Goal: Information Seeking & Learning: Find specific fact

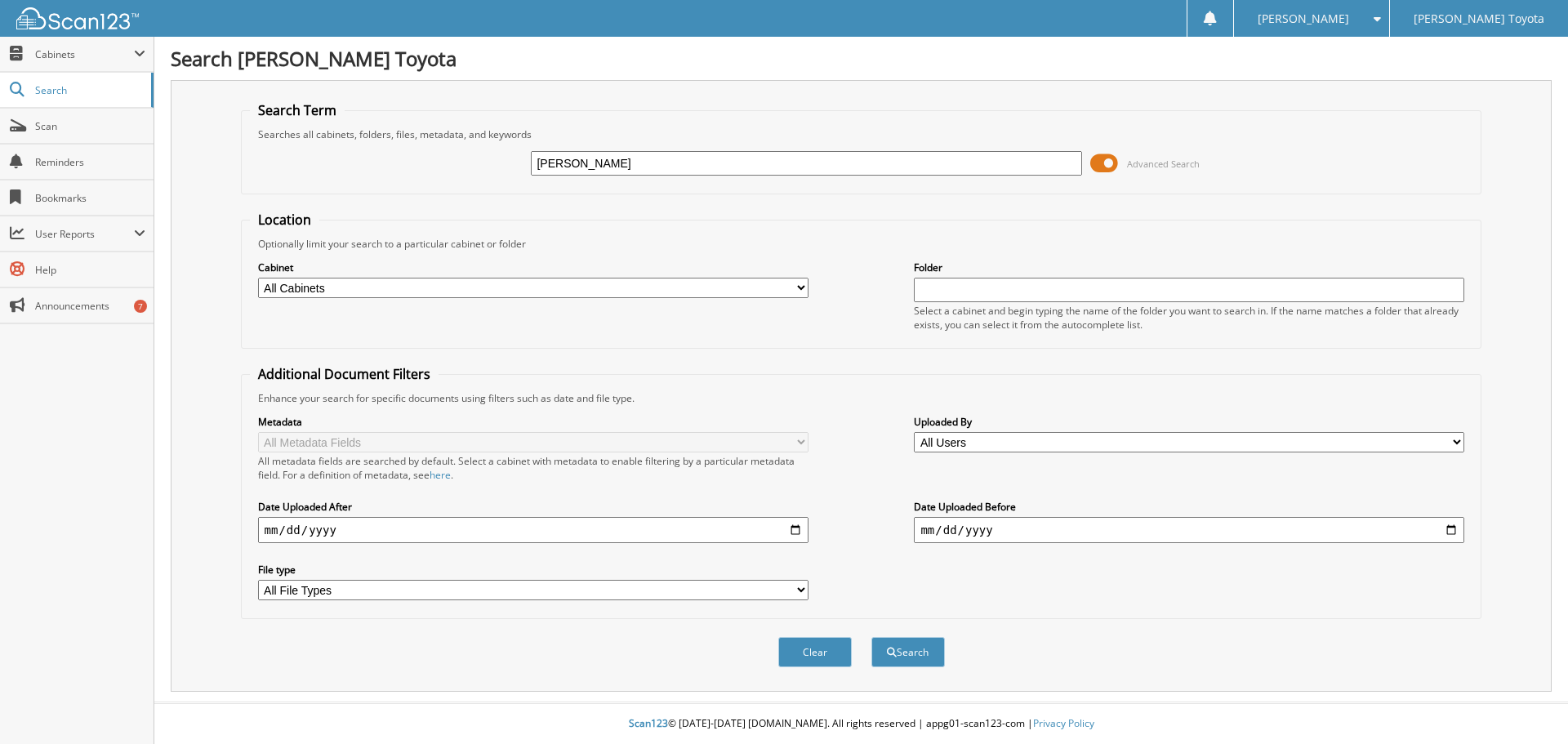
type input "[PERSON_NAME]"
click at [871, 637] on button "Search" at bounding box center [908, 652] width 74 height 30
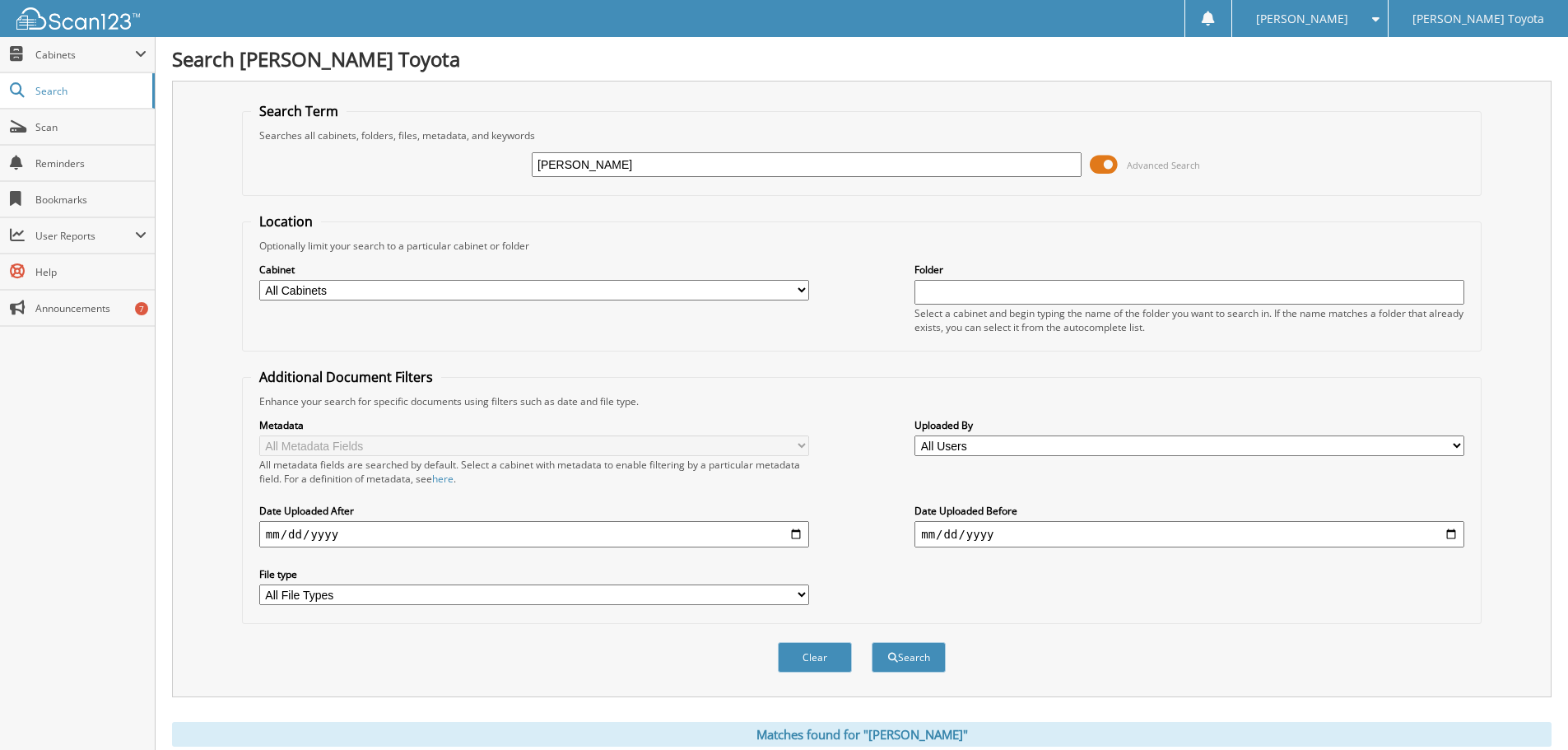
click at [746, 292] on select "All Cabinets DEALS REPAIR ORDERS Test1 Needs Filing" at bounding box center [534, 290] width 549 height 21
select select "10354"
click at [260, 280] on select "All Cabinets DEALS REPAIR ORDERS Test1 Needs Filing" at bounding box center [534, 290] width 549 height 21
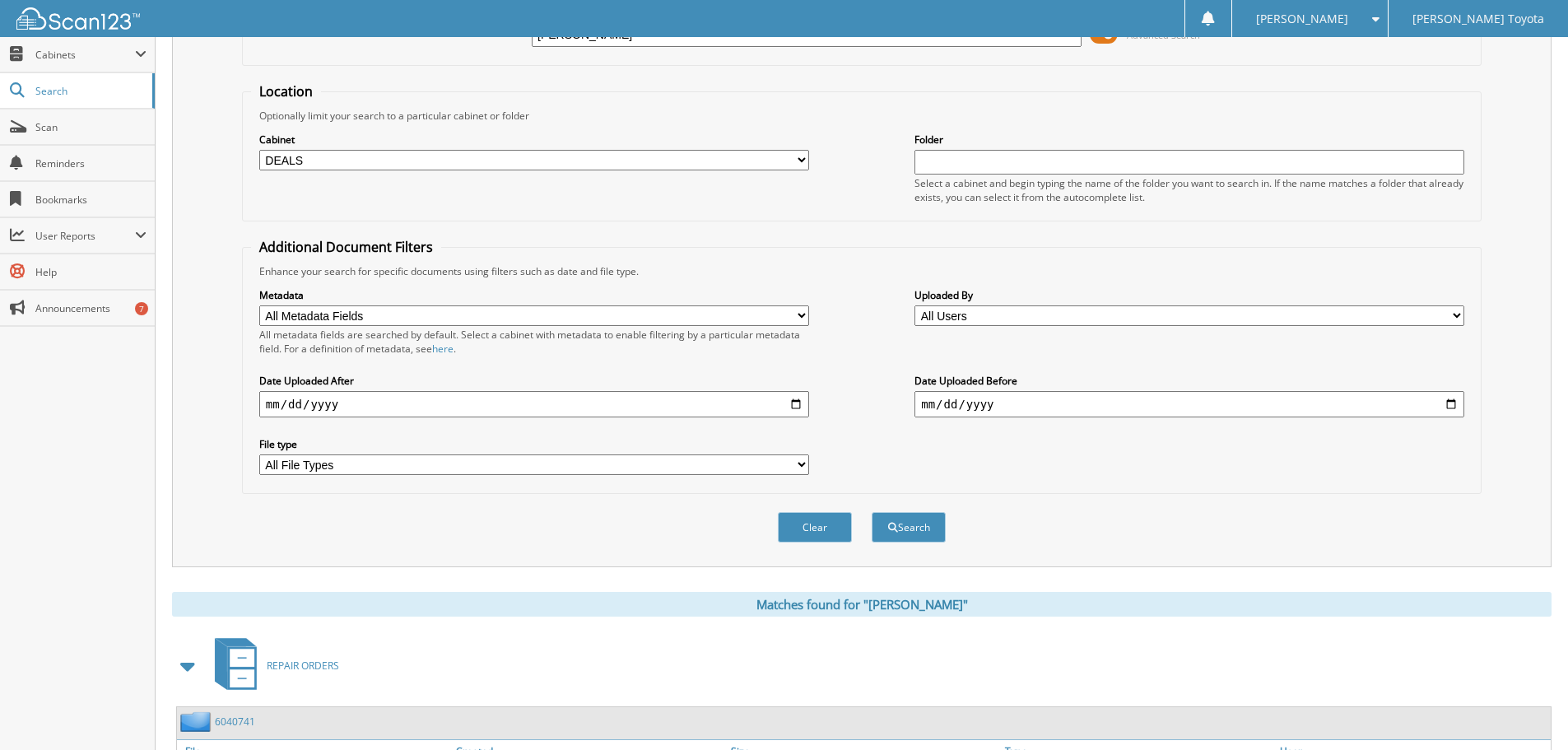
scroll to position [494, 0]
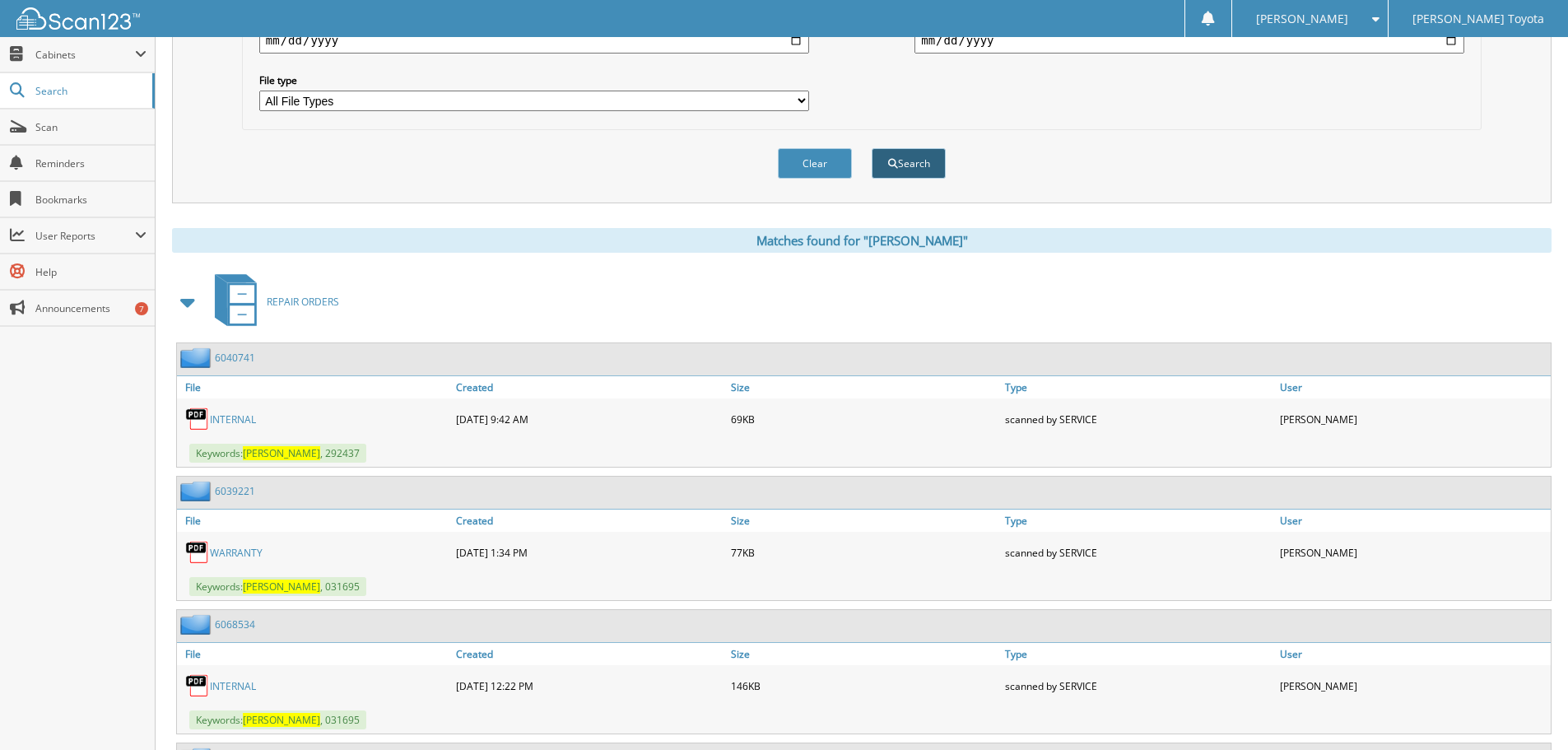
click at [918, 169] on button "Search" at bounding box center [908, 163] width 74 height 30
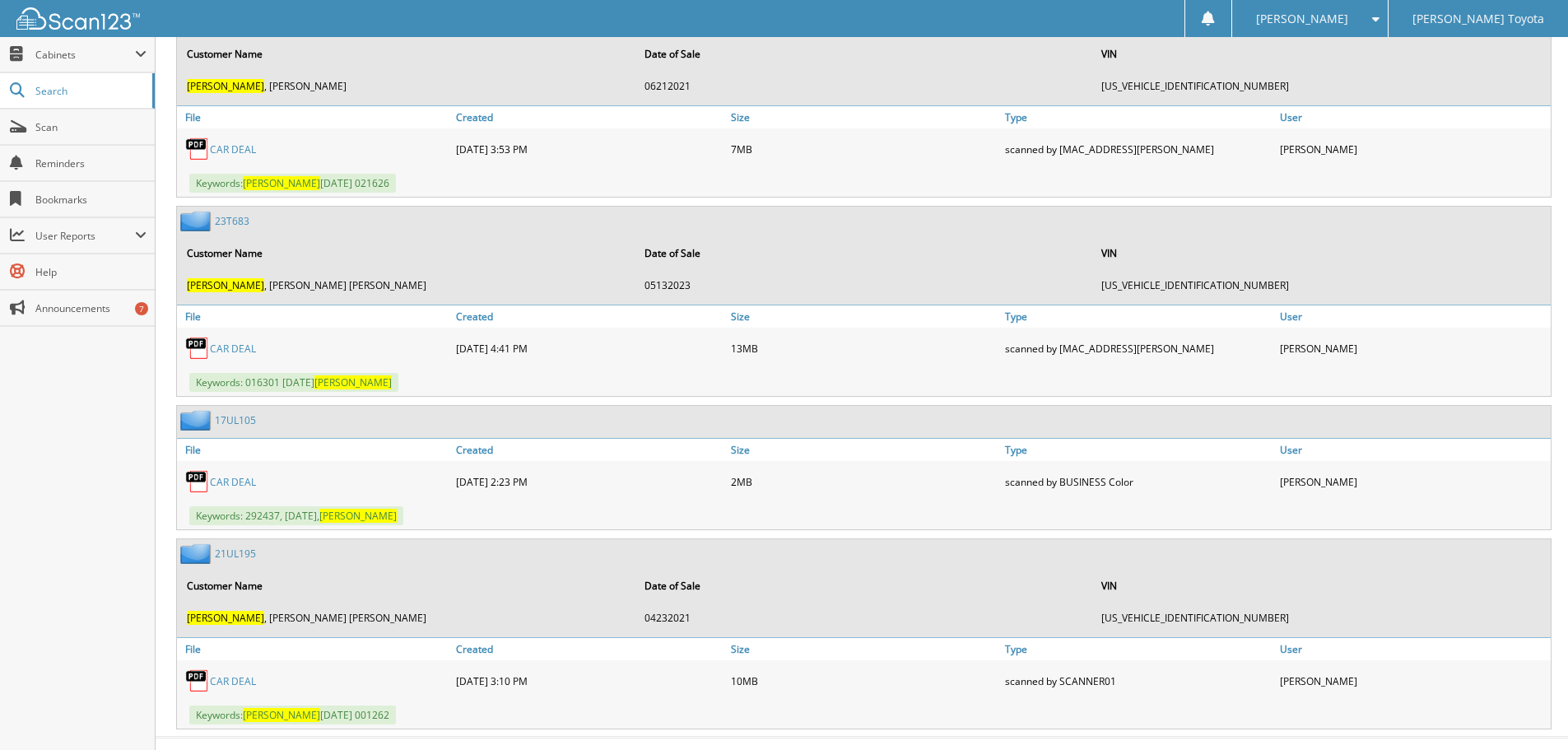
scroll to position [1059, 0]
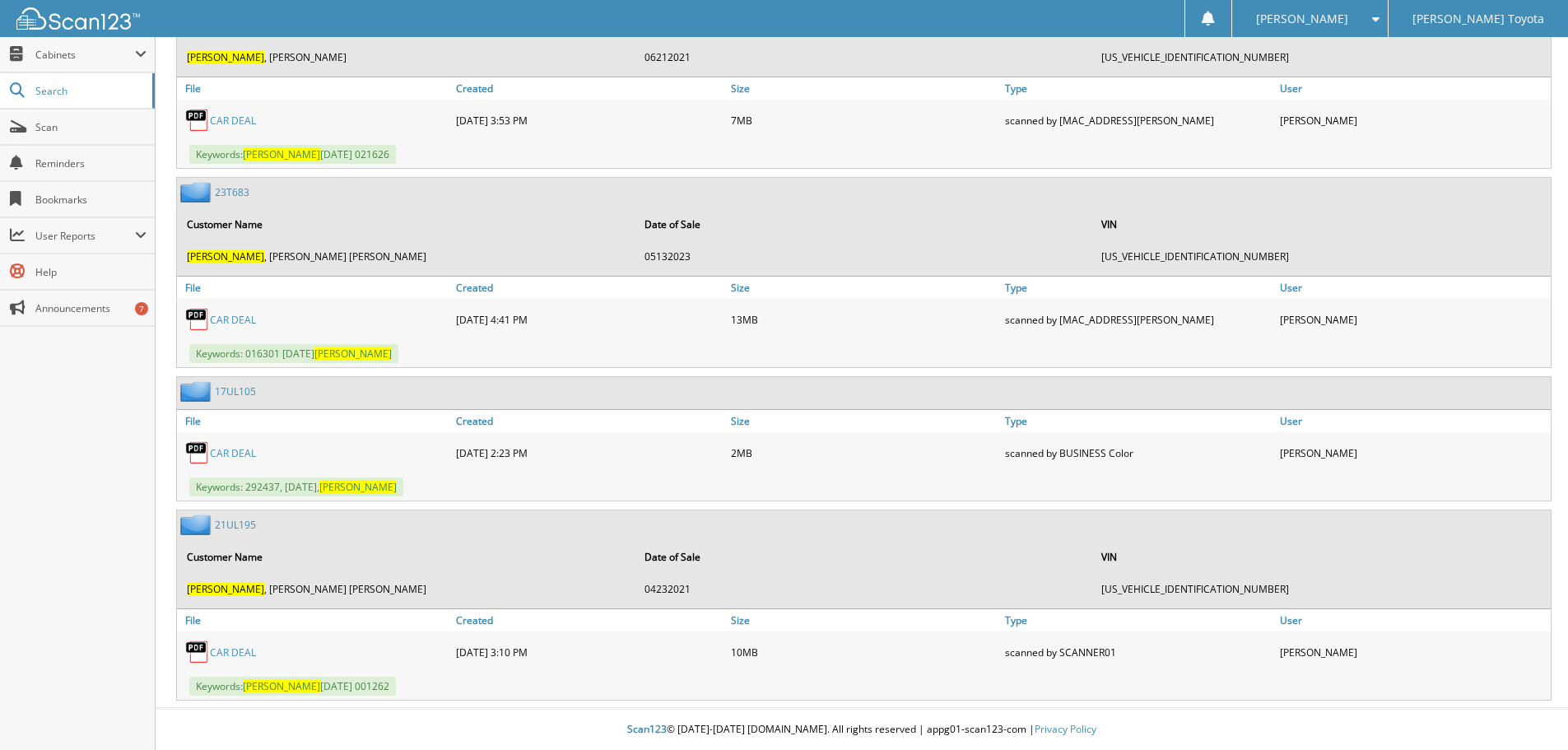
click at [244, 320] on link "CAR DEAL" at bounding box center [232, 320] width 46 height 14
click at [239, 657] on link "CAR DEAL" at bounding box center [232, 652] width 46 height 14
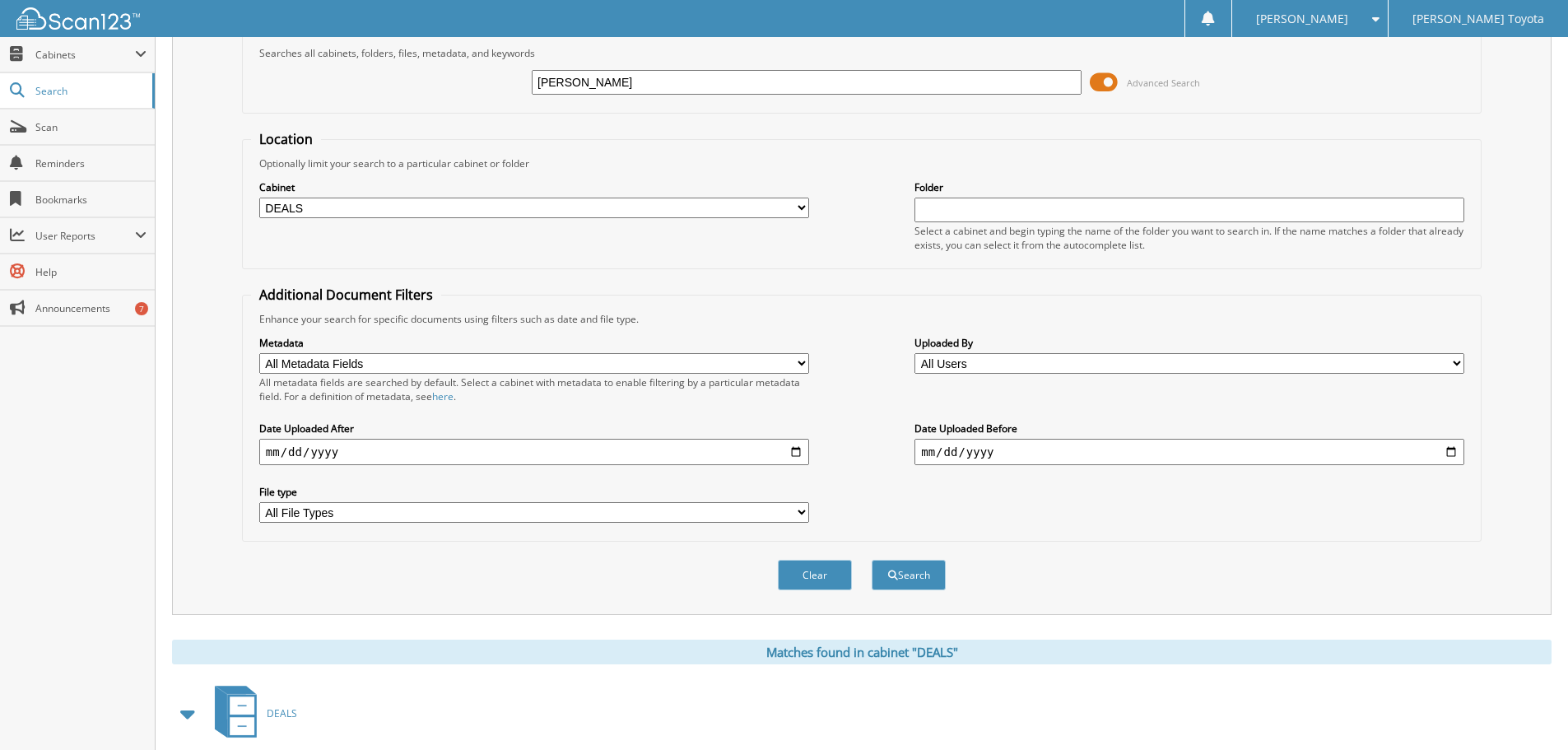
scroll to position [0, 0]
